Goal: Book appointment/travel/reservation

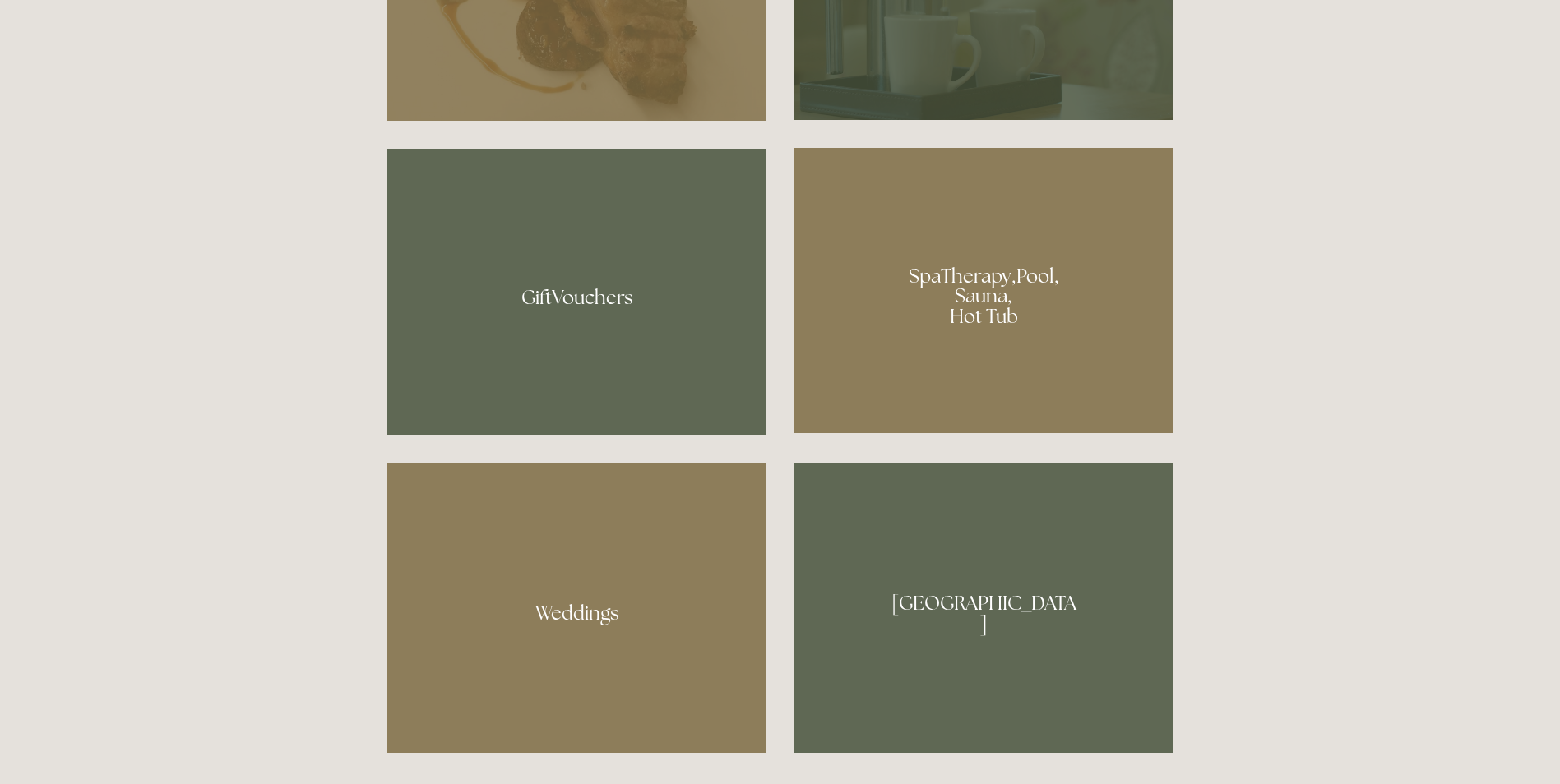
scroll to position [1480, 0]
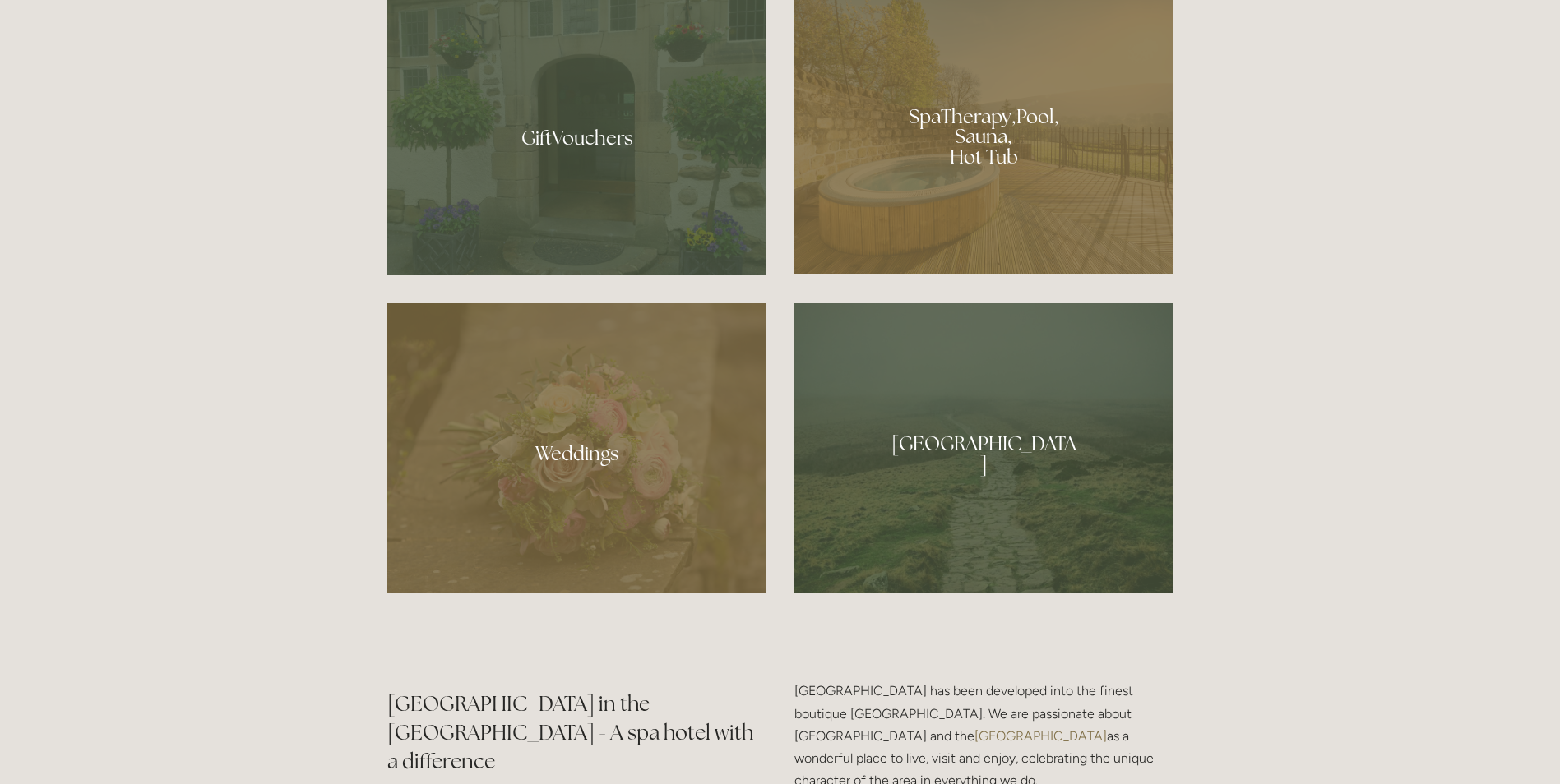
click at [938, 110] on div at bounding box center [983, 131] width 379 height 285
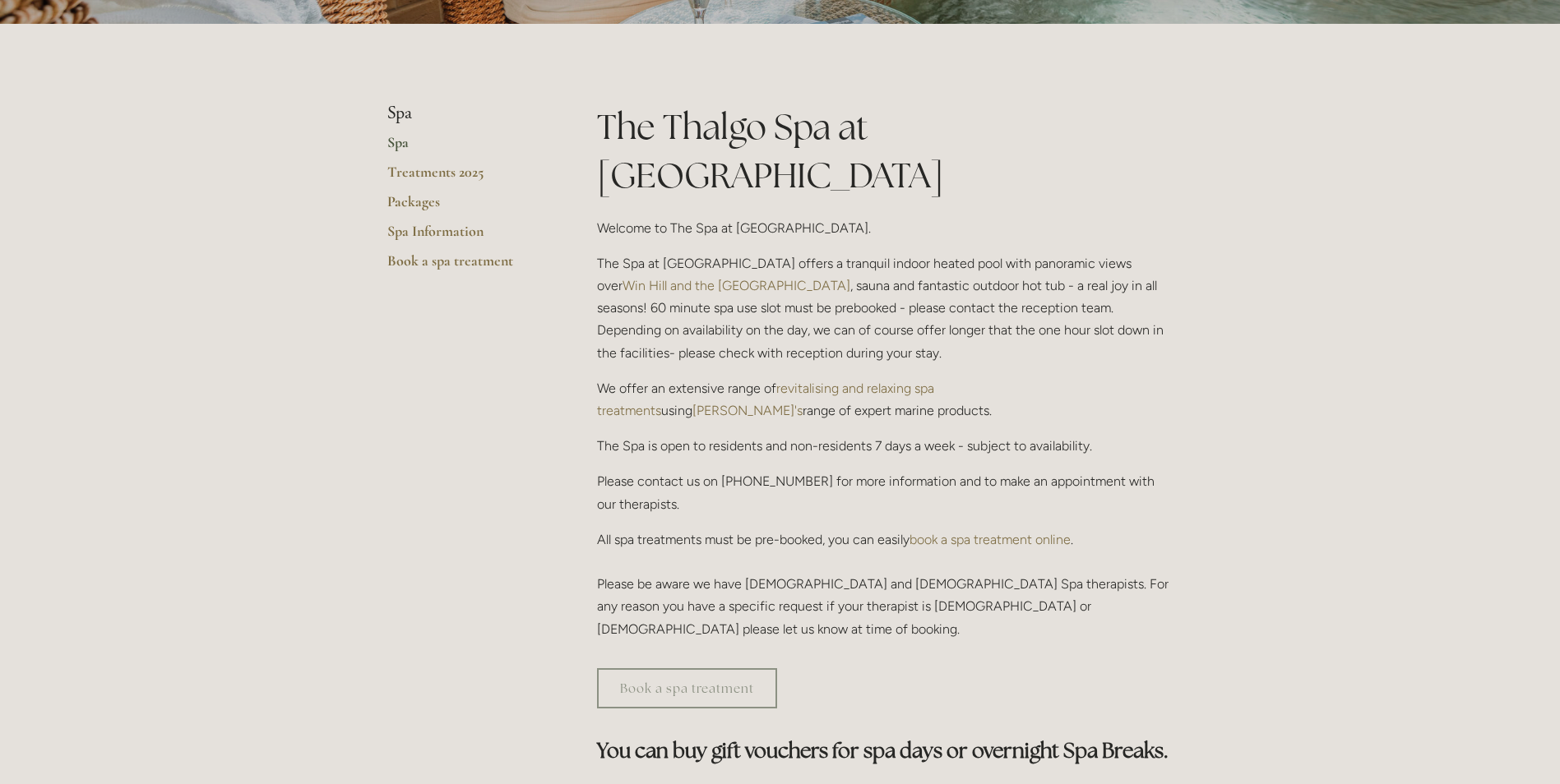
scroll to position [575, 0]
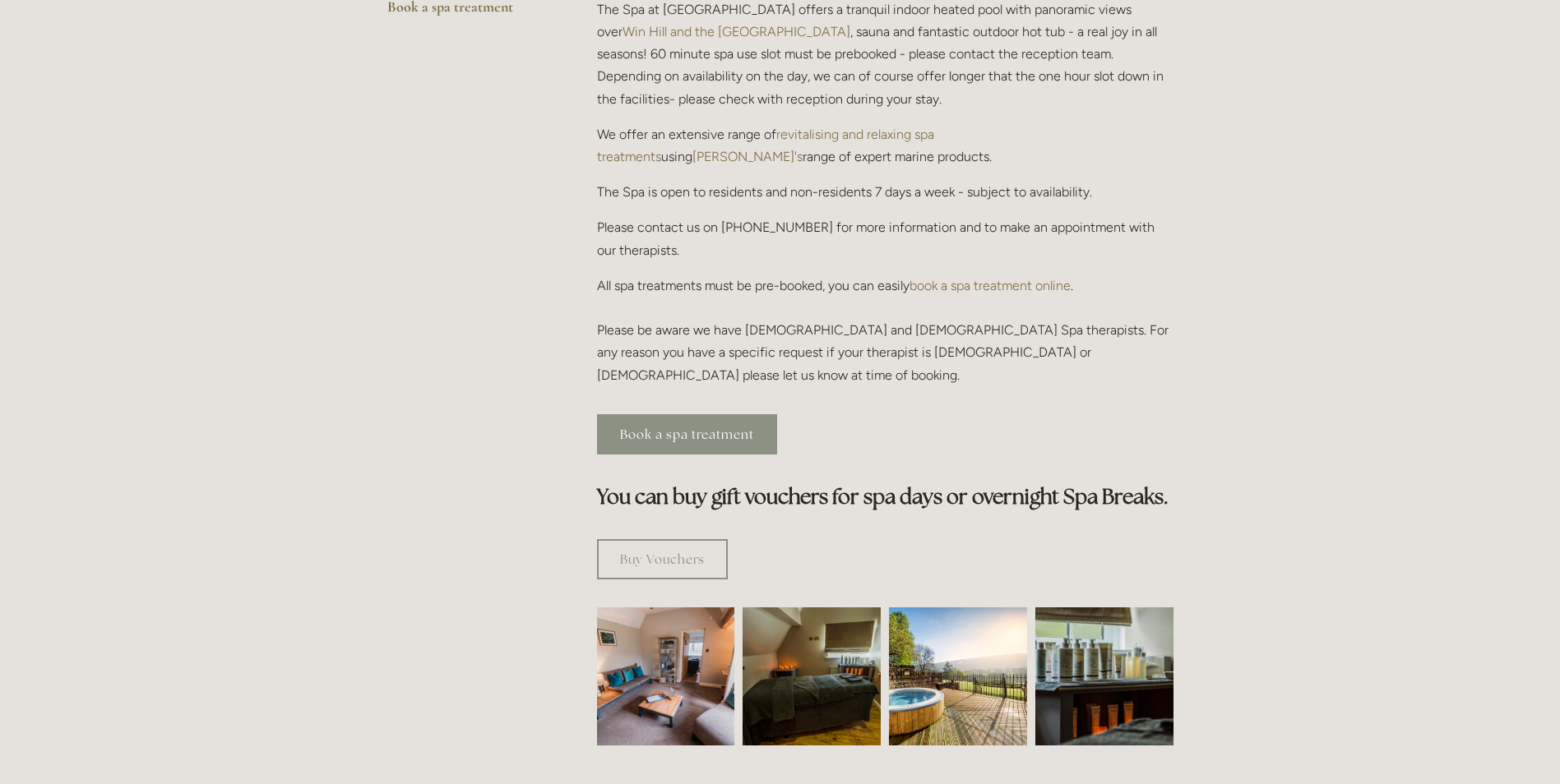
click at [693, 415] on link "Book a spa treatment" at bounding box center [686, 435] width 180 height 40
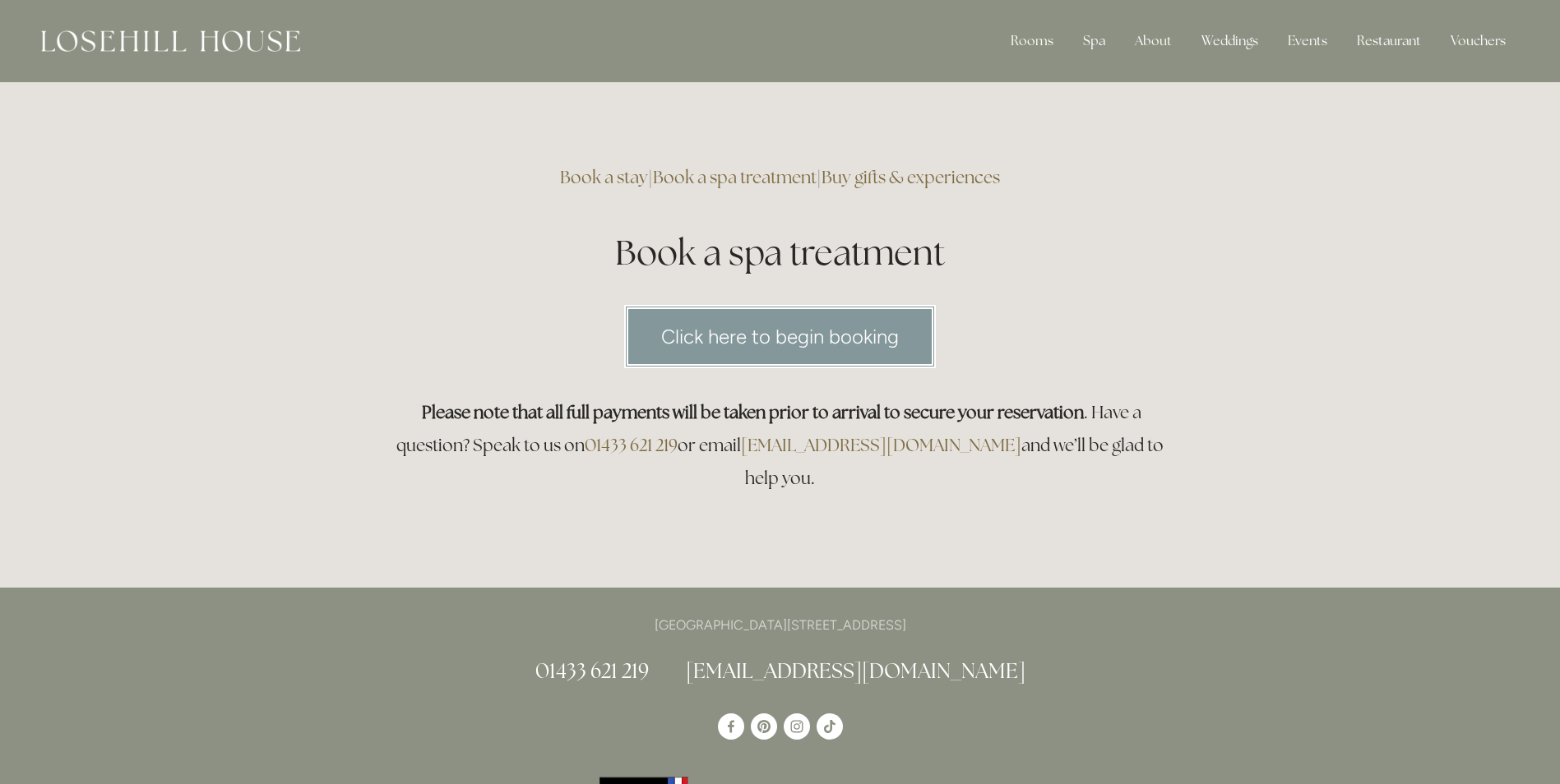
click at [825, 341] on link "Click here to begin booking" at bounding box center [780, 336] width 312 height 64
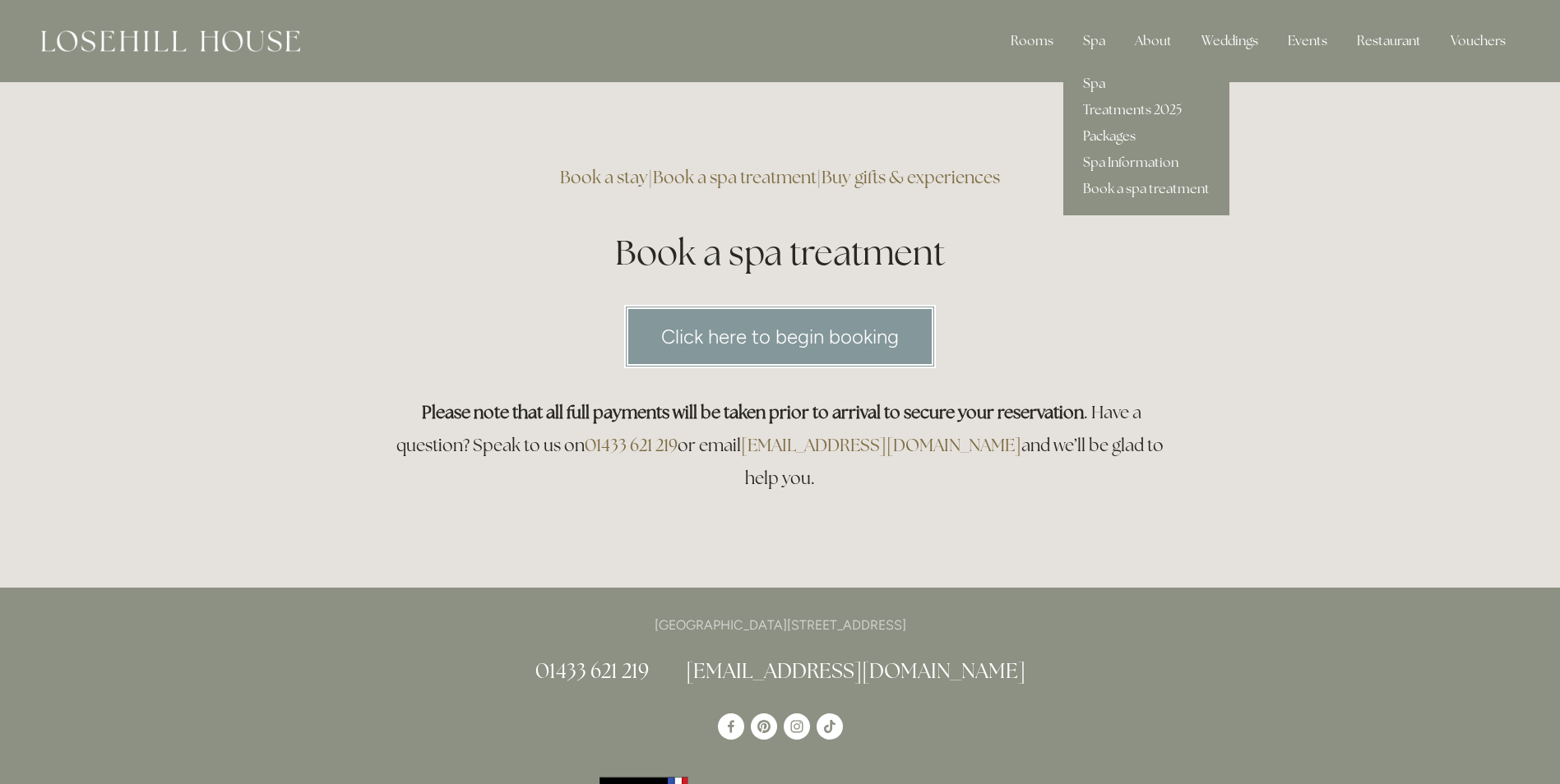
click at [1125, 138] on link "Packages" at bounding box center [1146, 136] width 166 height 26
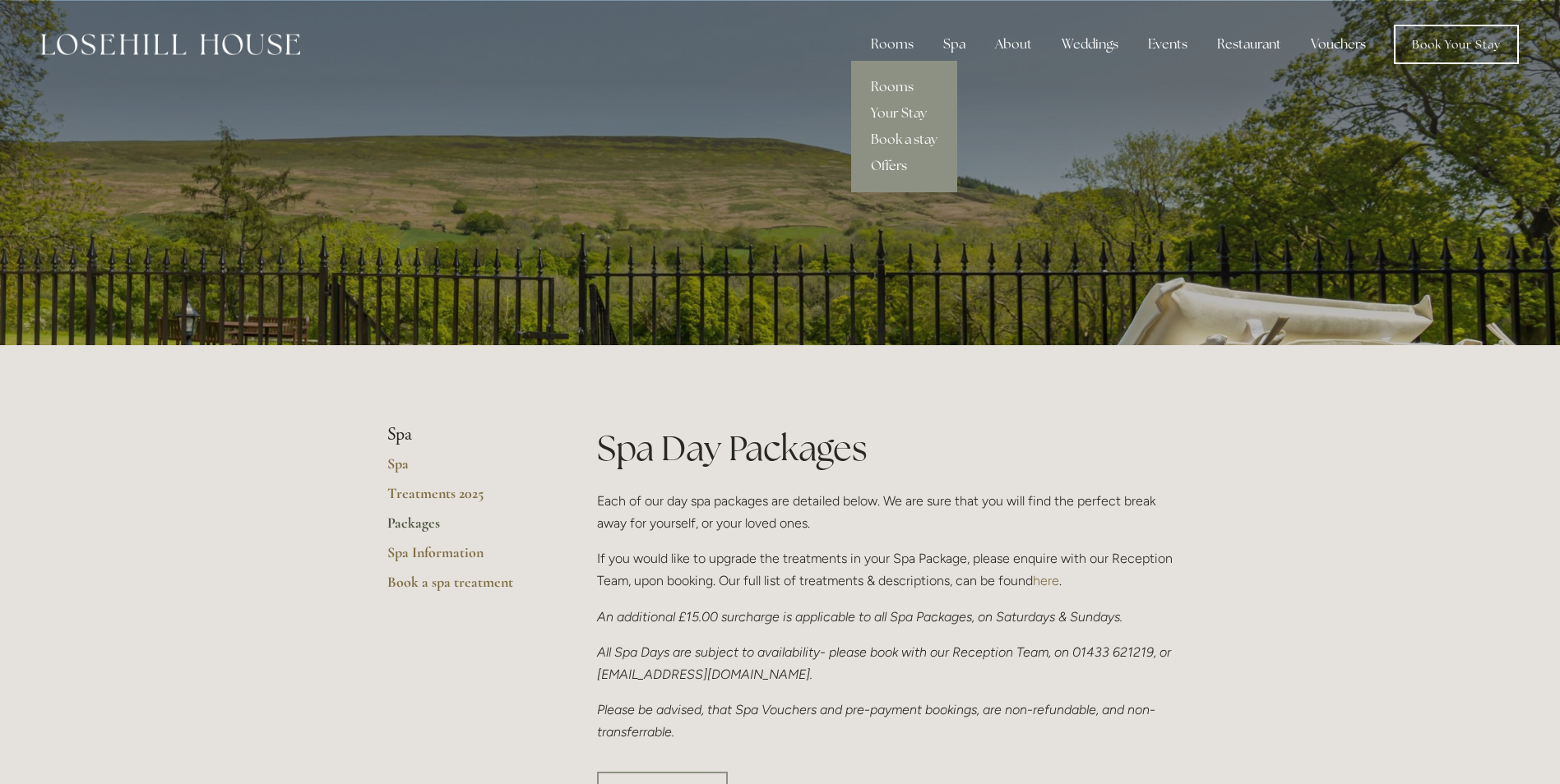
click at [892, 165] on link "Offers" at bounding box center [904, 166] width 106 height 26
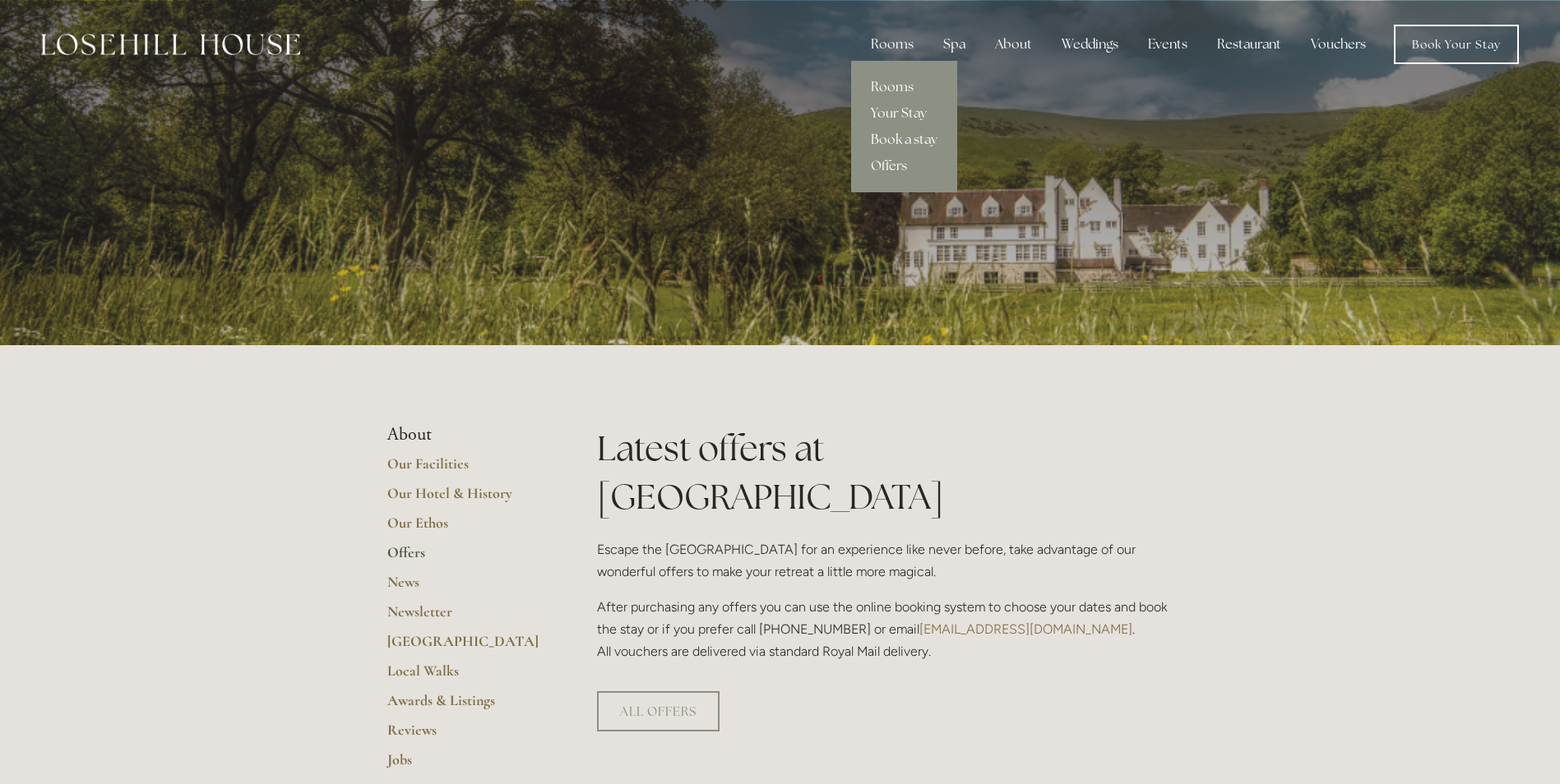
click at [909, 137] on link "Book a stay" at bounding box center [904, 139] width 106 height 26
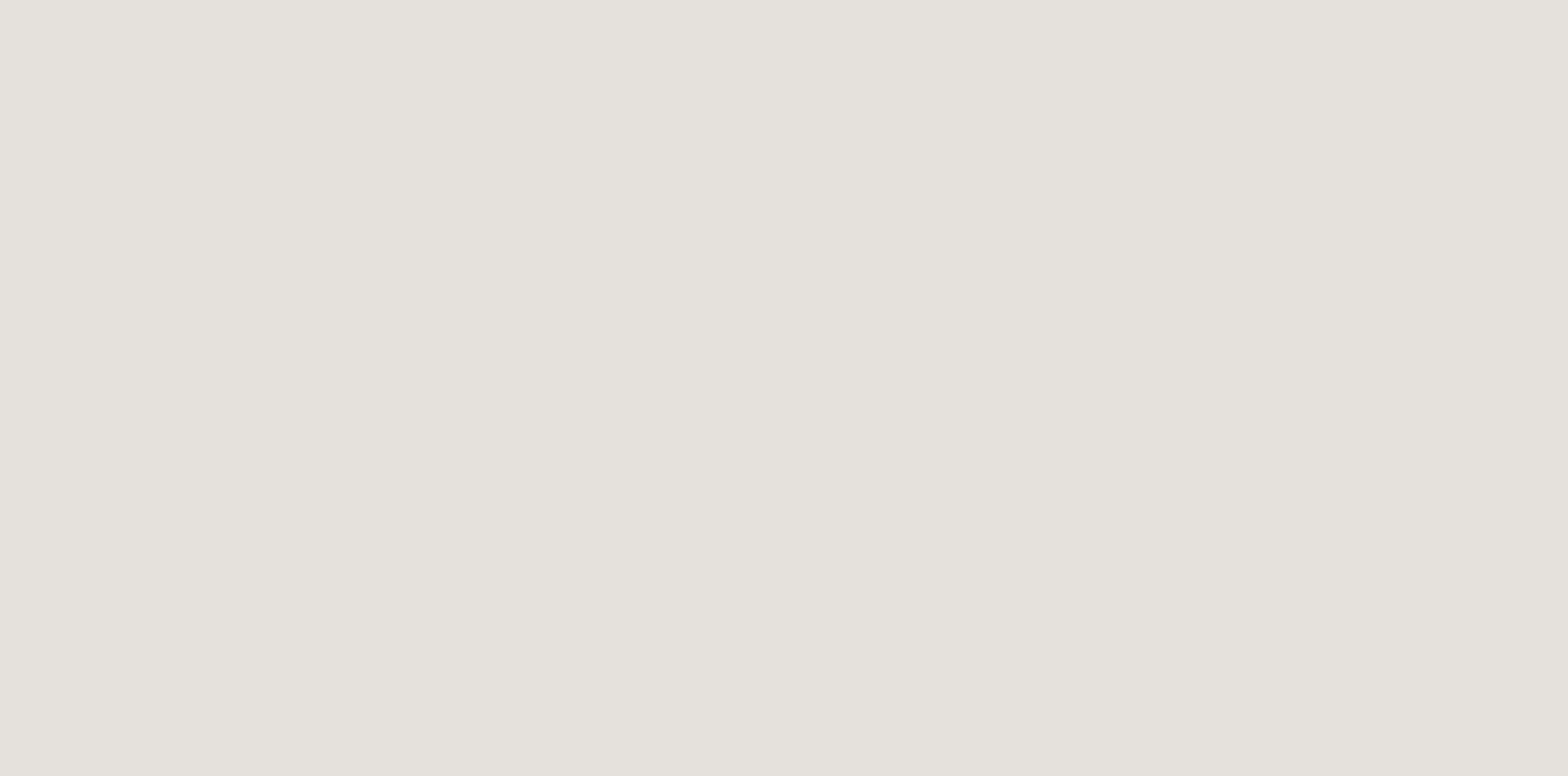
scroll to position [90, 0]
